Goal: Find specific page/section: Find specific page/section

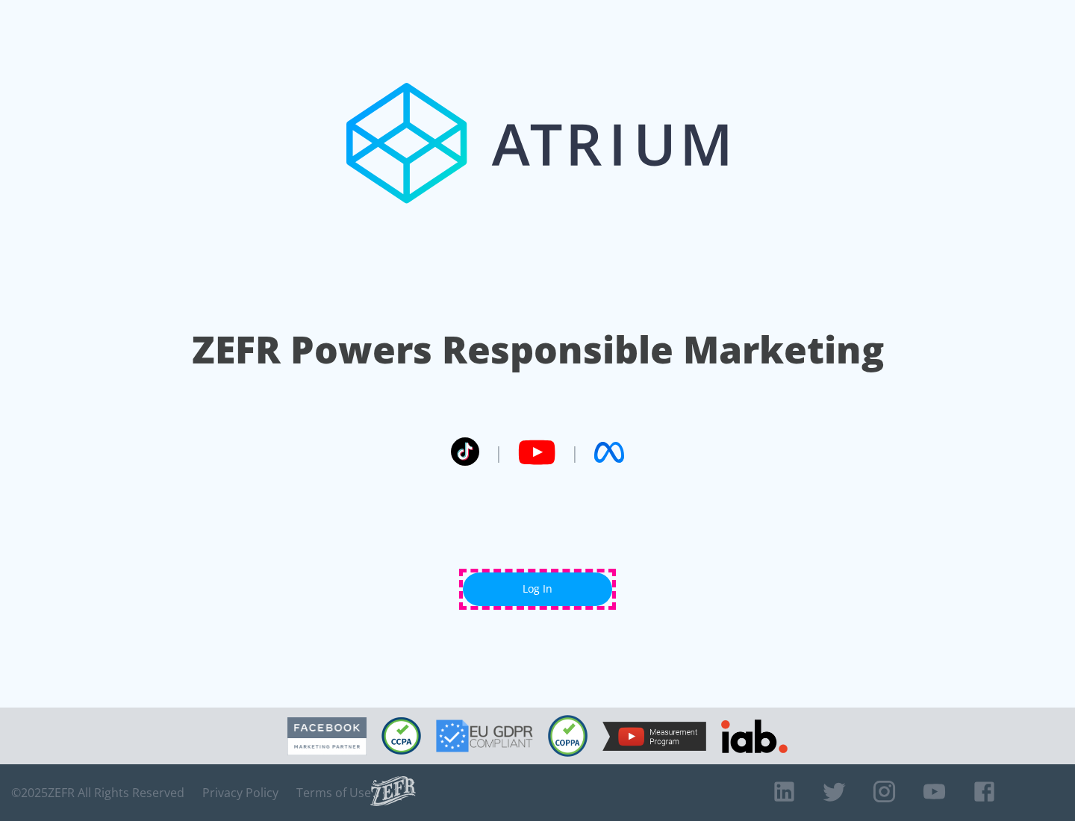
click at [537, 589] on link "Log In" at bounding box center [537, 589] width 149 height 34
